Goal: Book appointment/travel/reservation

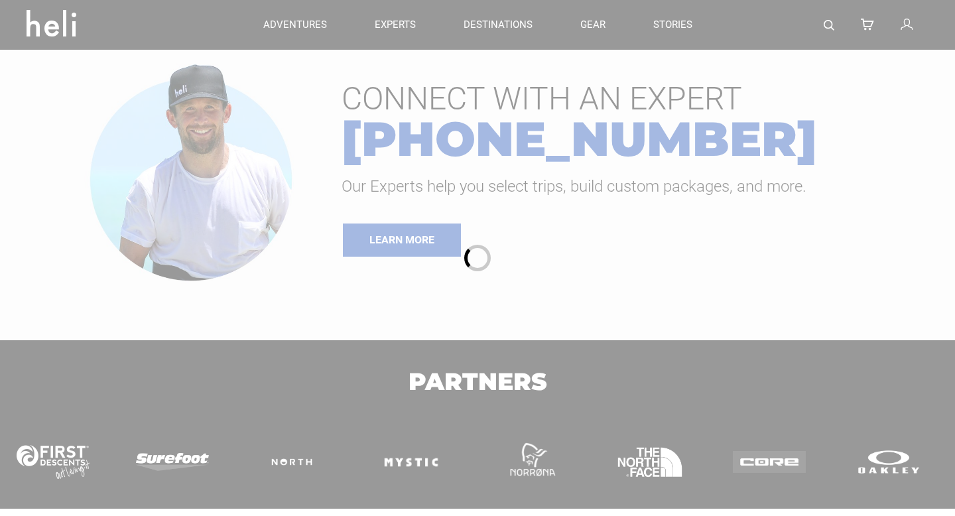
type input "Bike"
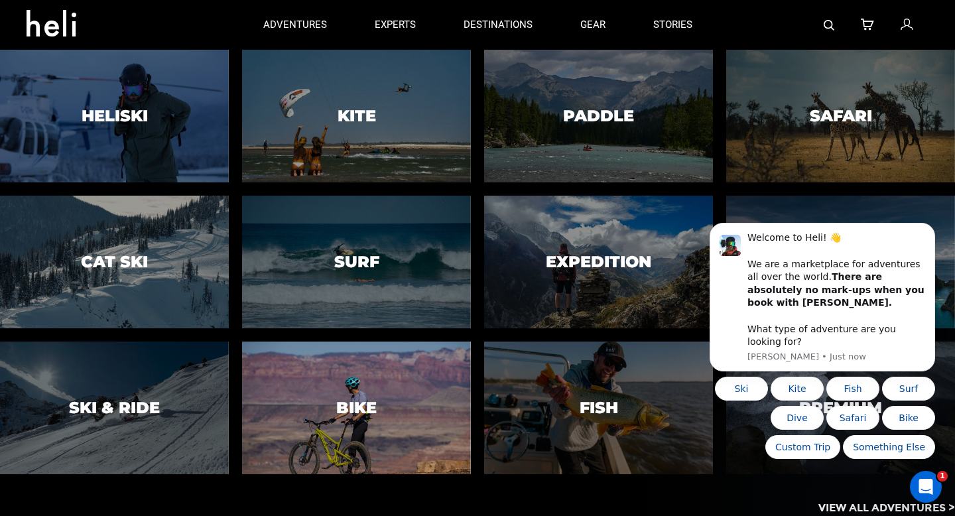
click at [376, 417] on div at bounding box center [356, 407] width 233 height 135
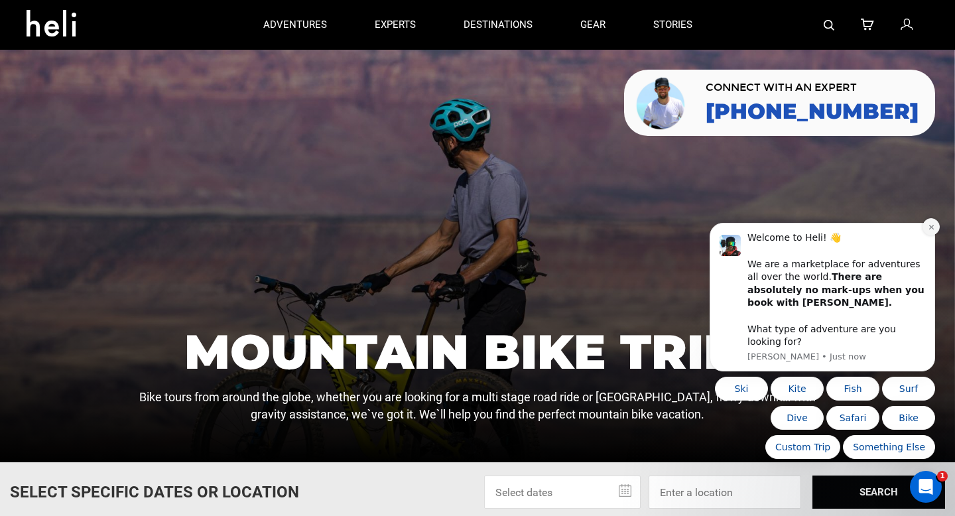
click at [931, 229] on icon "Dismiss notification" at bounding box center [930, 227] width 5 height 5
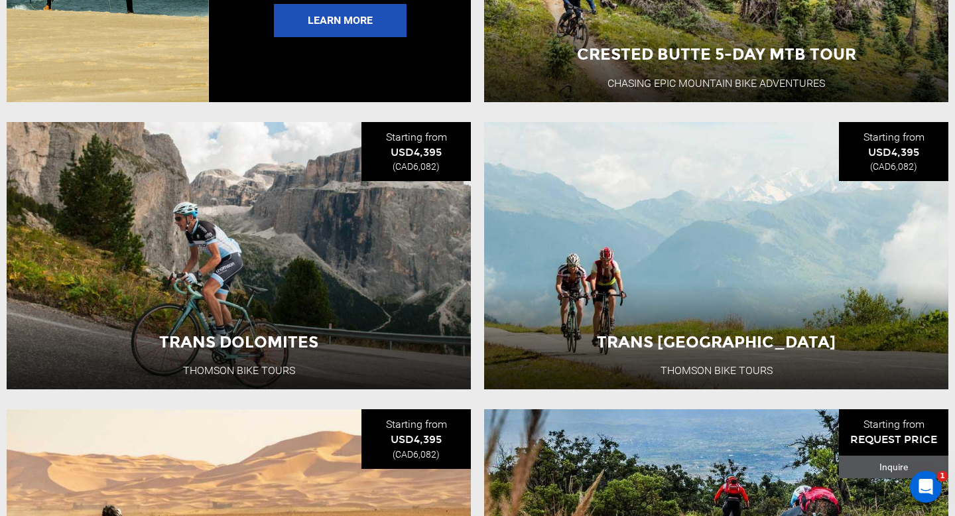
scroll to position [2738, 0]
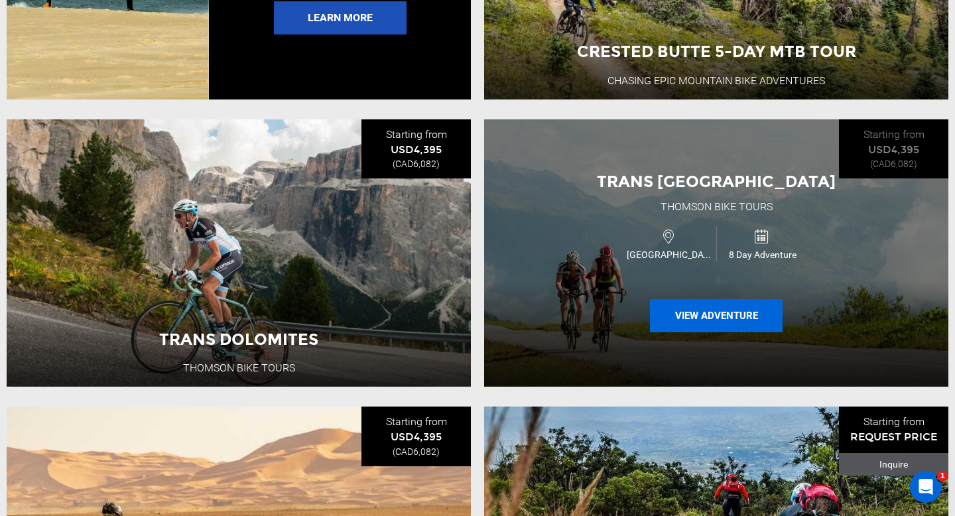
click at [684, 312] on button "View Adventure" at bounding box center [716, 315] width 133 height 33
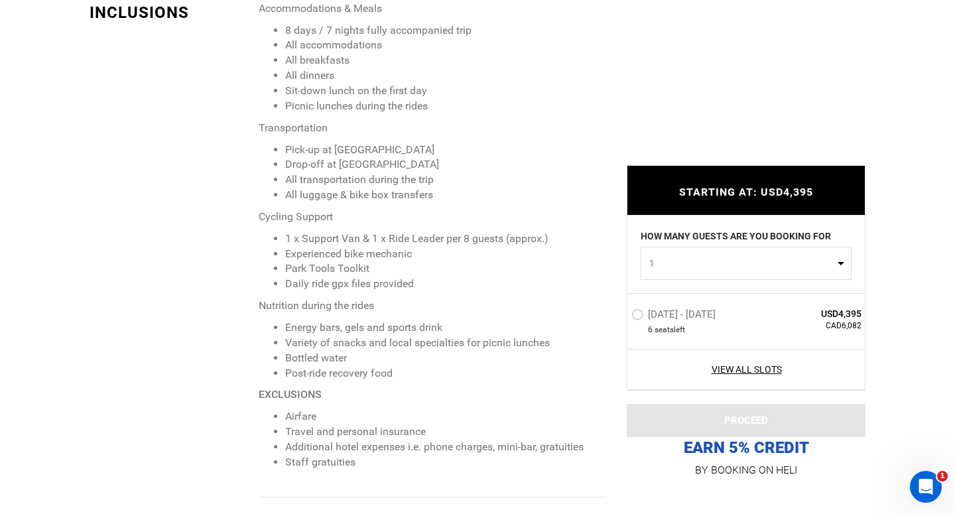
scroll to position [1232, 0]
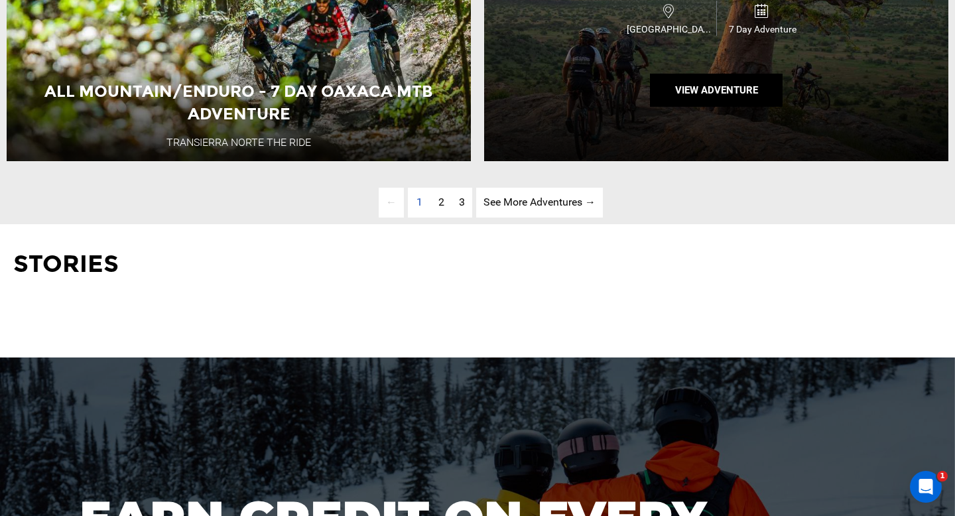
scroll to position [3553, 0]
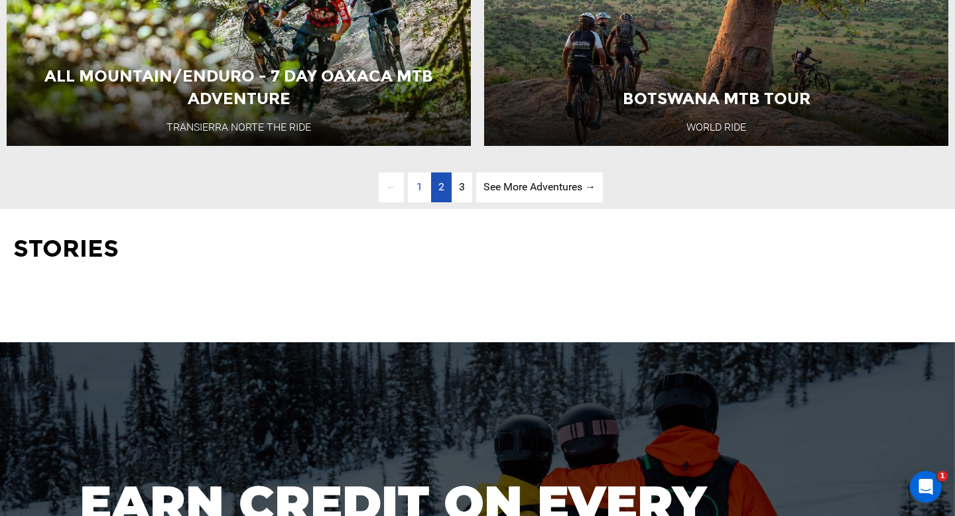
click at [441, 187] on span "2" at bounding box center [441, 186] width 6 height 13
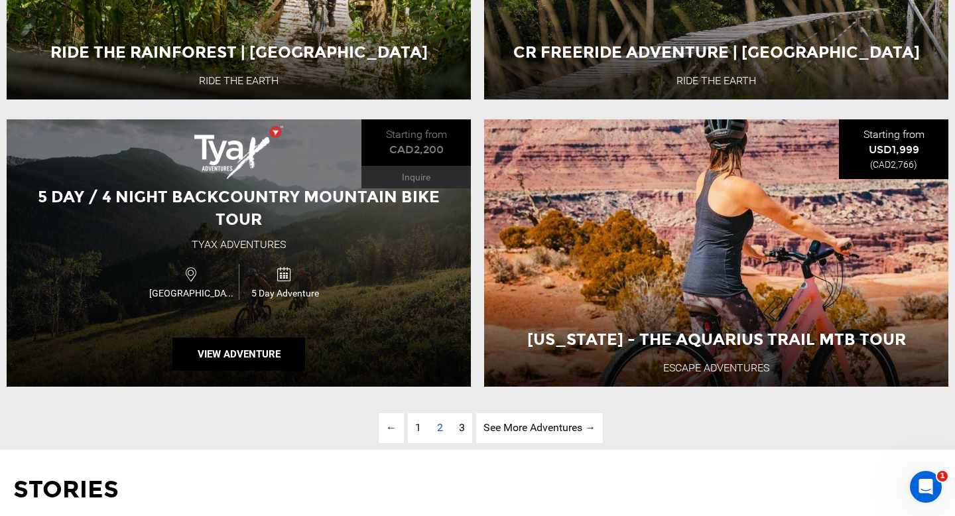
scroll to position [3314, 0]
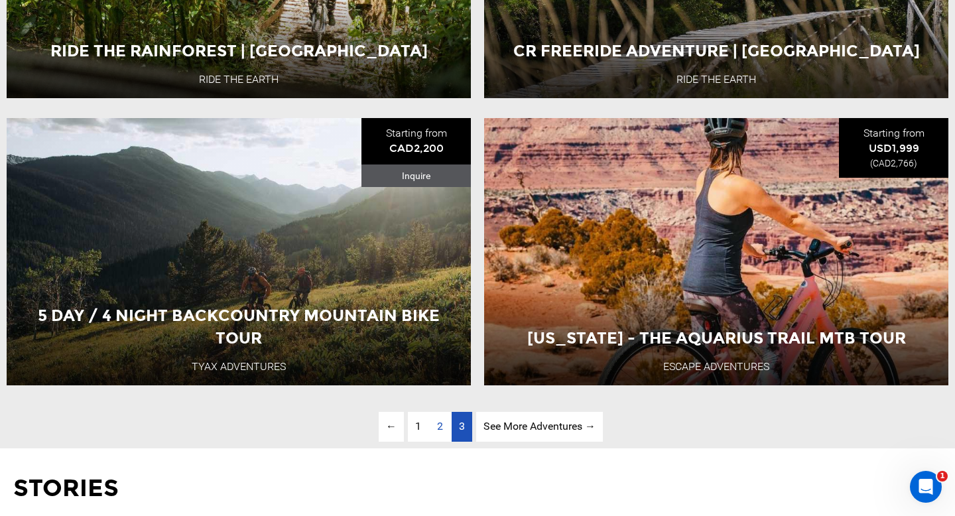
click at [459, 428] on span "3" at bounding box center [462, 426] width 6 height 13
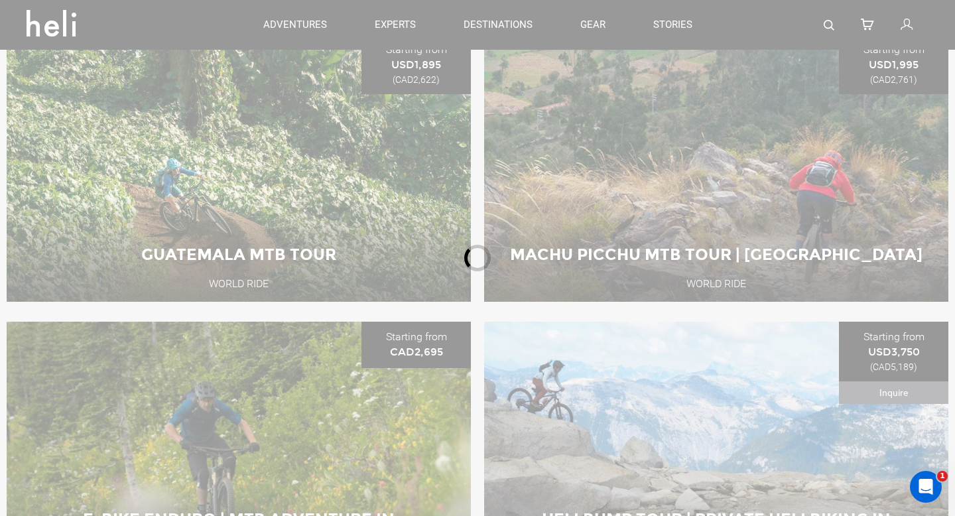
scroll to position [497, 0]
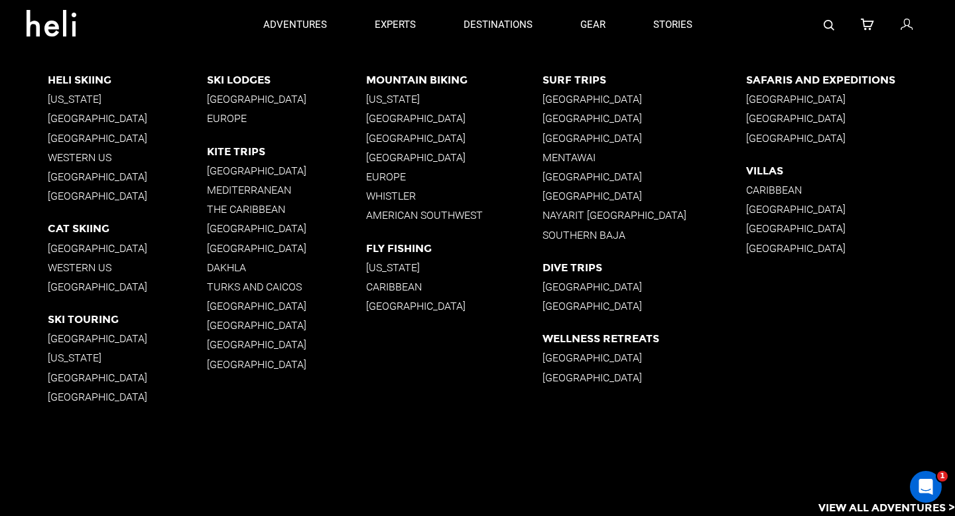
click at [392, 176] on p "Europe" at bounding box center [454, 176] width 176 height 13
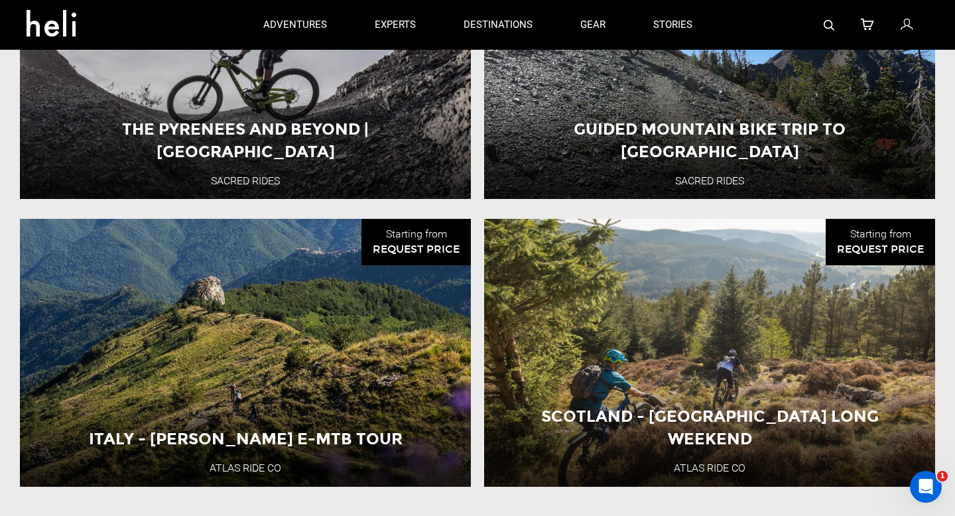
scroll to position [1226, 0]
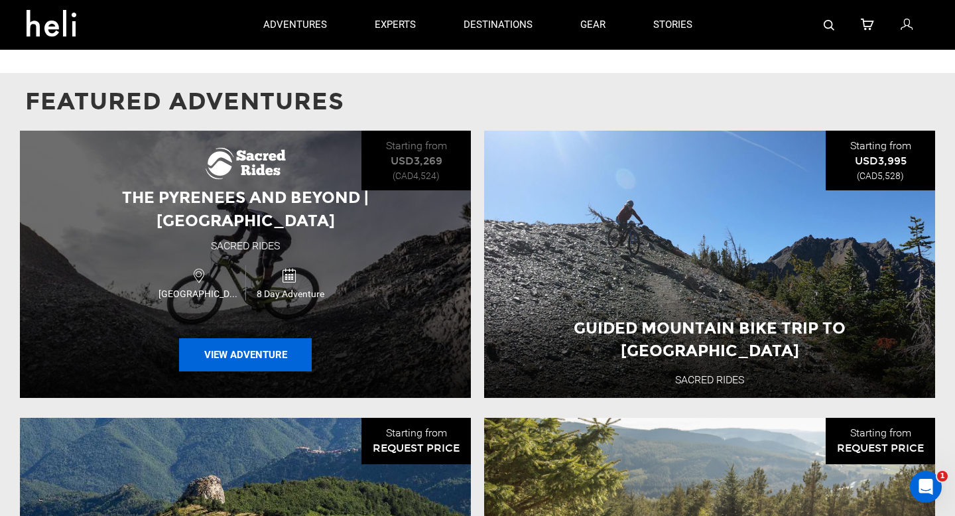
click at [272, 338] on button "View Adventure" at bounding box center [245, 354] width 133 height 33
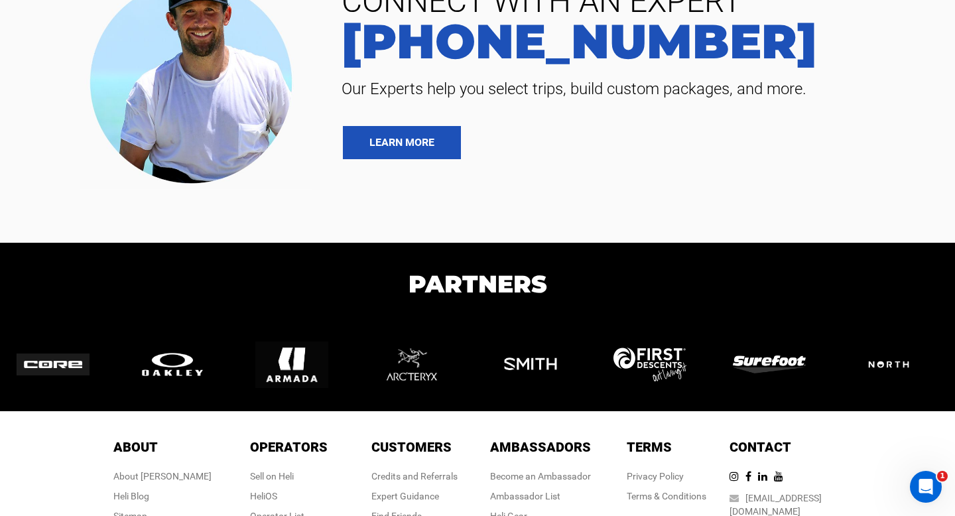
scroll to position [483, 0]
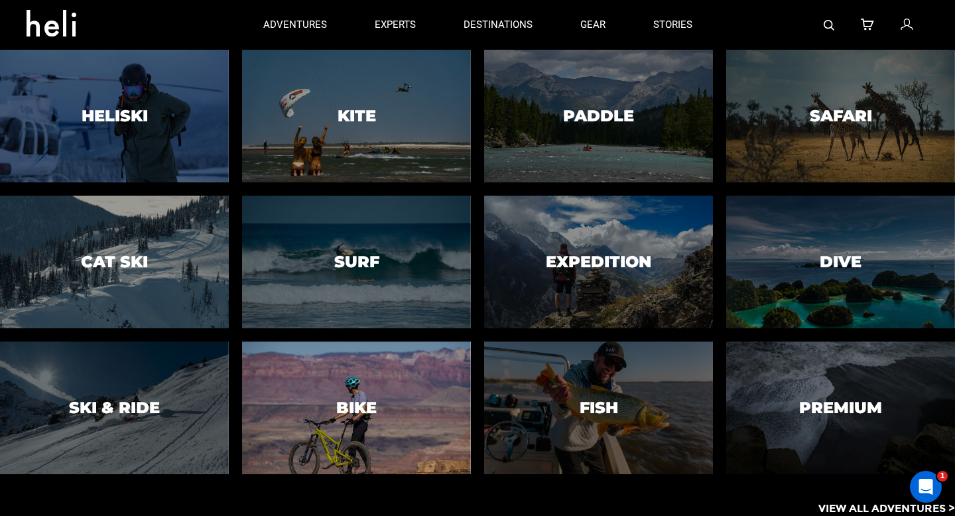
click at [351, 407] on h3 "Bike" at bounding box center [356, 407] width 40 height 17
